Goal: Information Seeking & Learning: Learn about a topic

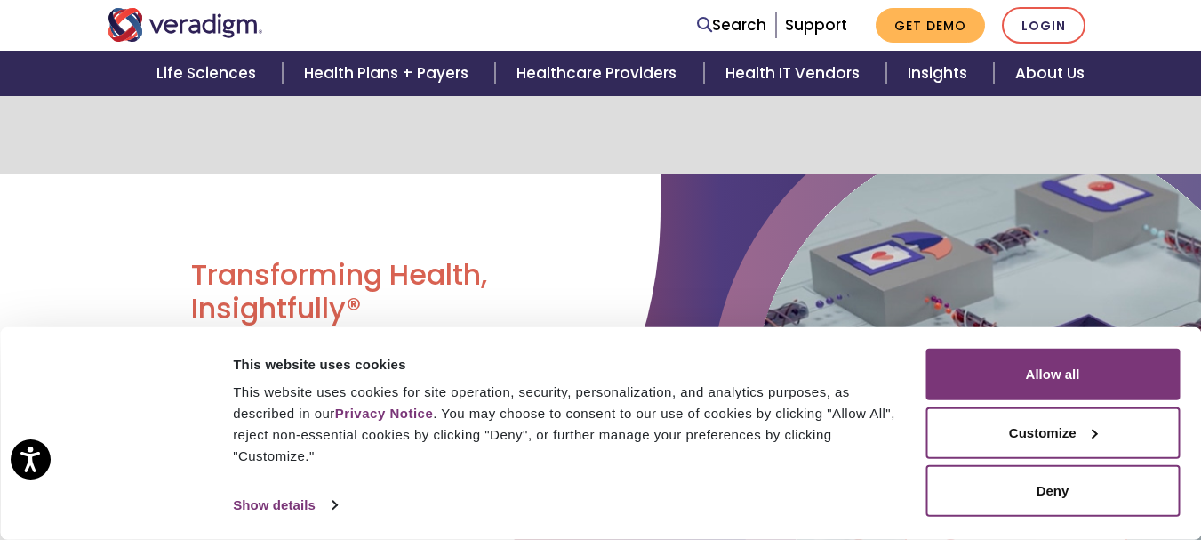
scroll to position [267, 0]
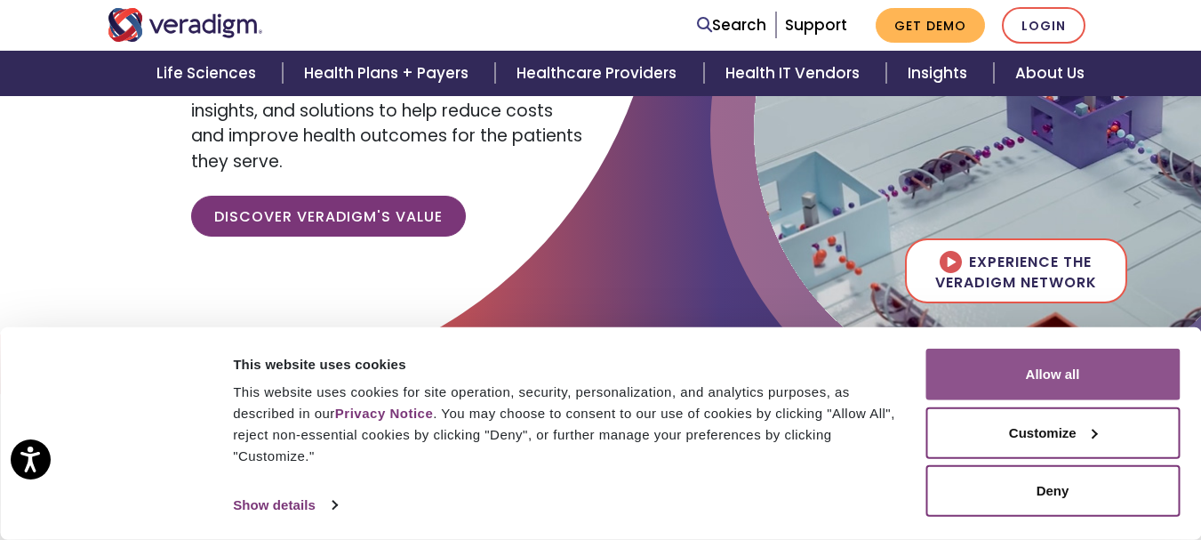
click at [1074, 355] on button "Allow all" at bounding box center [1053, 375] width 254 height 52
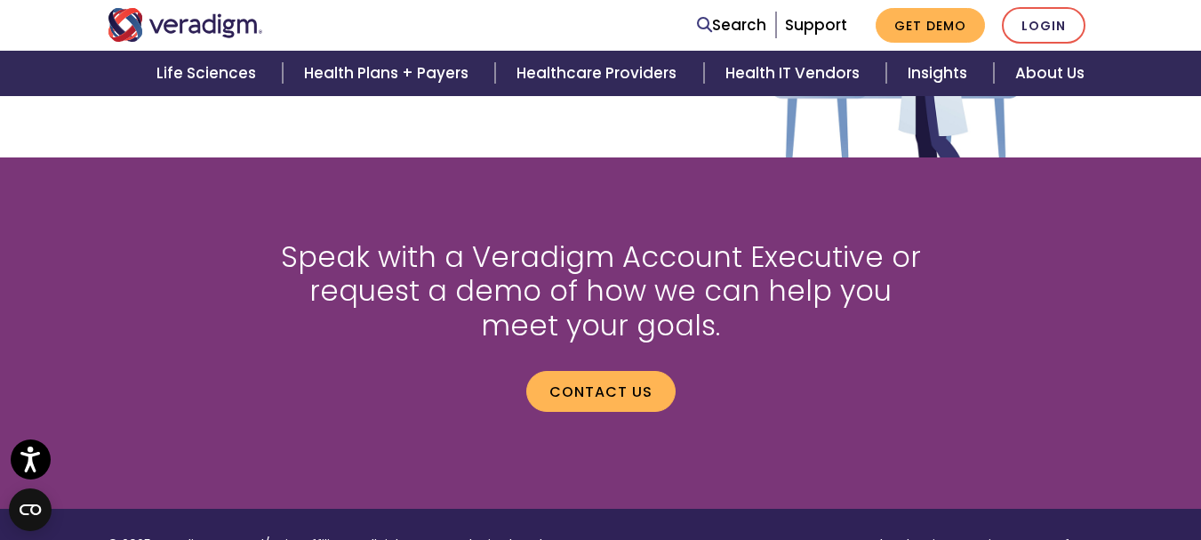
scroll to position [2045, 0]
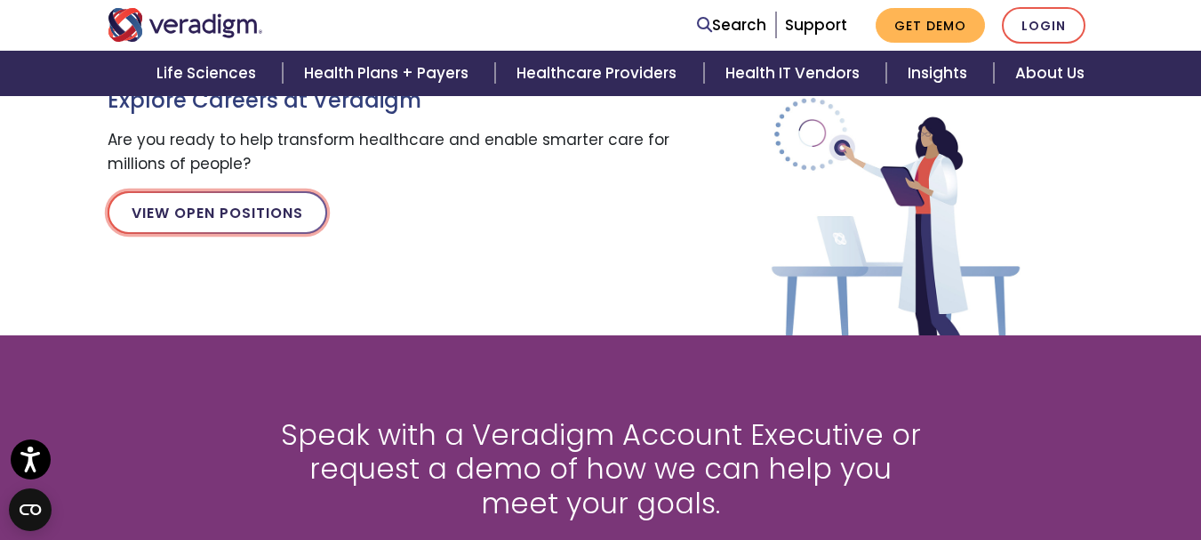
click at [221, 204] on link "View Open Positions" at bounding box center [218, 212] width 220 height 43
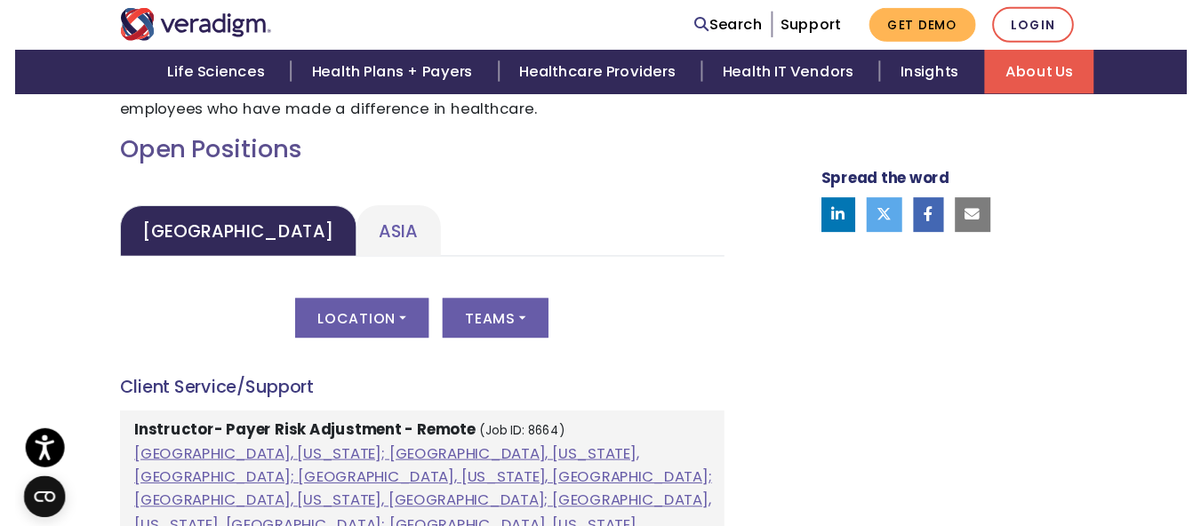
scroll to position [889, 0]
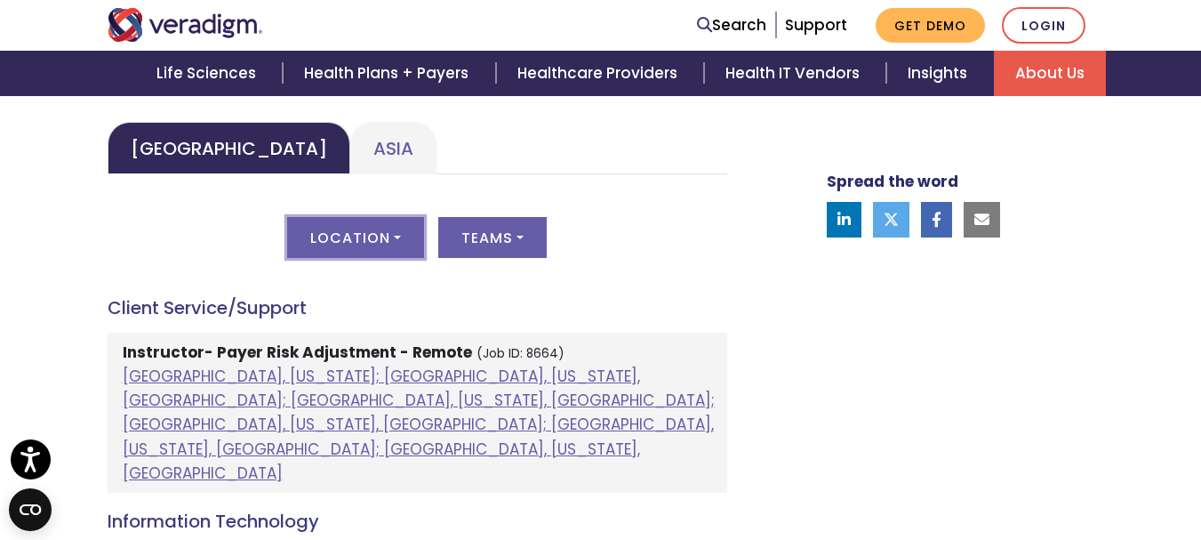
click at [357, 232] on button "Location" at bounding box center [355, 237] width 137 height 41
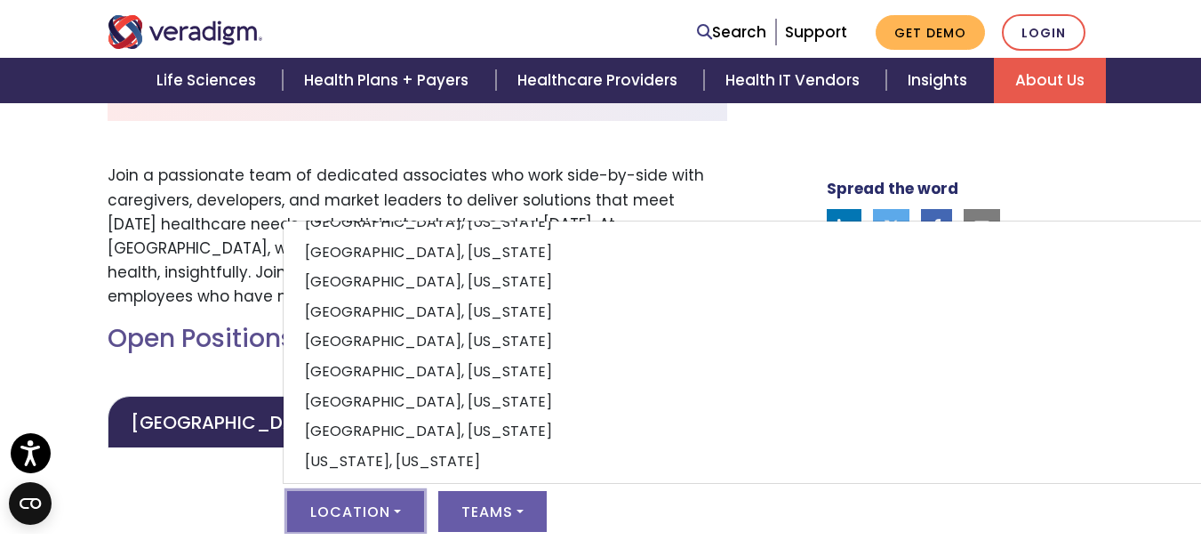
scroll to position [0, 0]
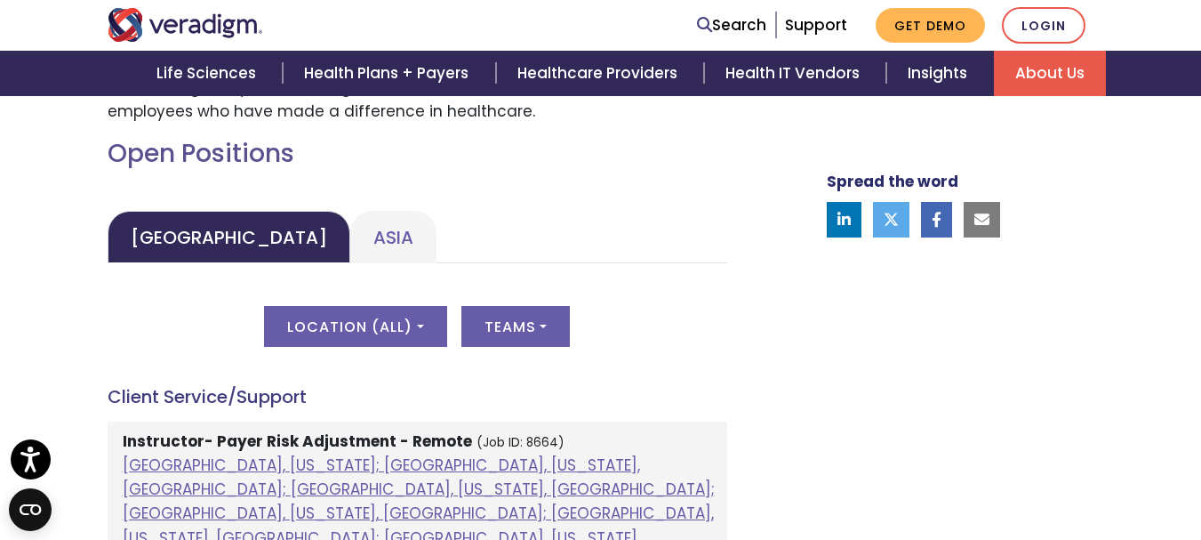
scroll to position [889, 0]
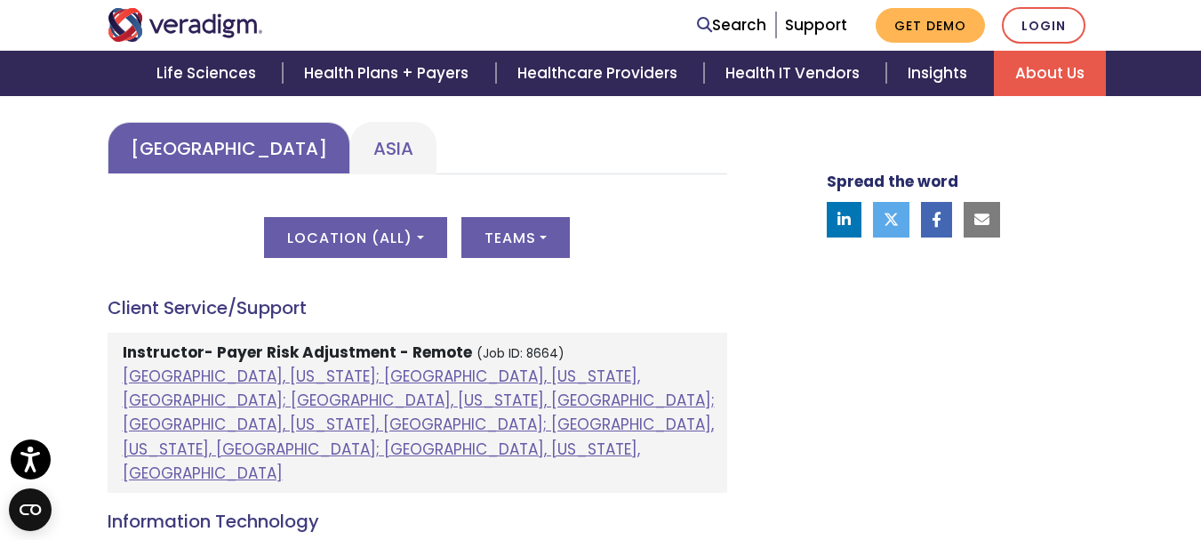
click at [173, 125] on link "United States" at bounding box center [229, 148] width 243 height 52
click at [173, 133] on link "United States" at bounding box center [229, 148] width 243 height 52
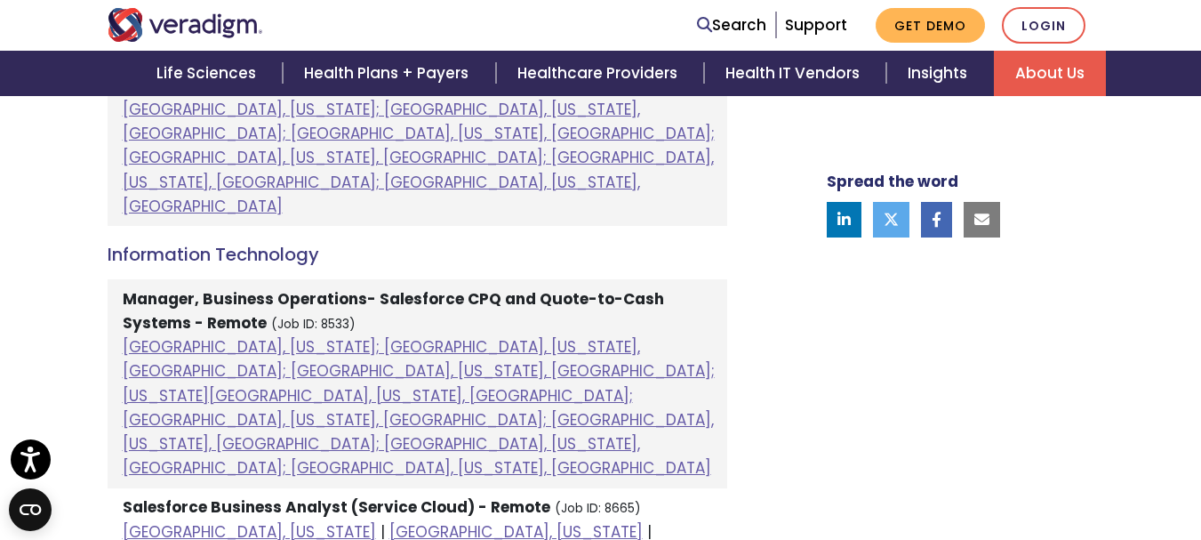
scroll to position [711, 0]
